Goal: Information Seeking & Learning: Learn about a topic

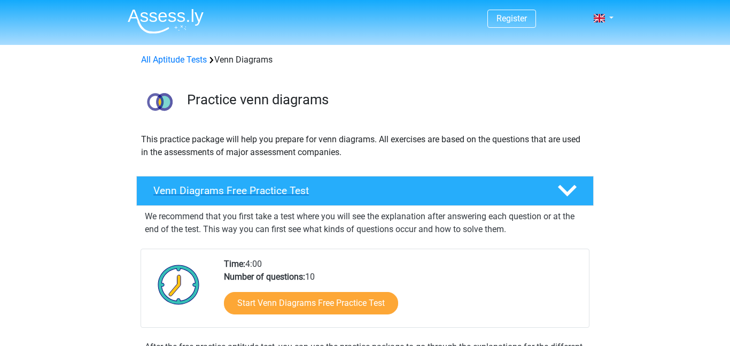
click at [222, 195] on h4 "Venn Diagrams Free Practice Test" at bounding box center [346, 190] width 387 height 12
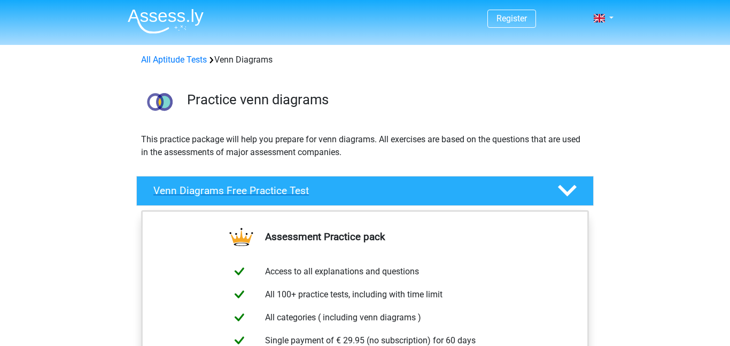
click at [222, 195] on h4 "Venn Diagrams Free Practice Test" at bounding box center [346, 190] width 387 height 12
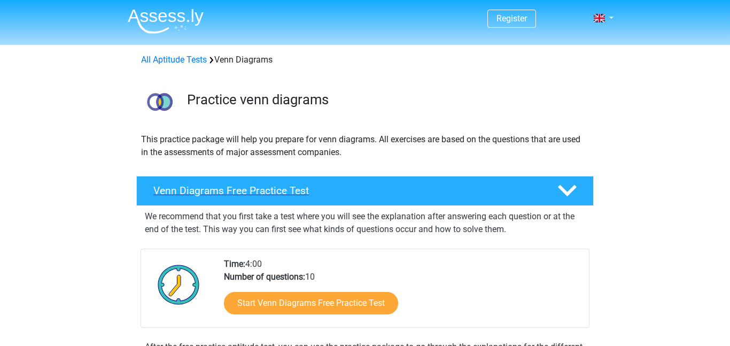
scroll to position [21, 0]
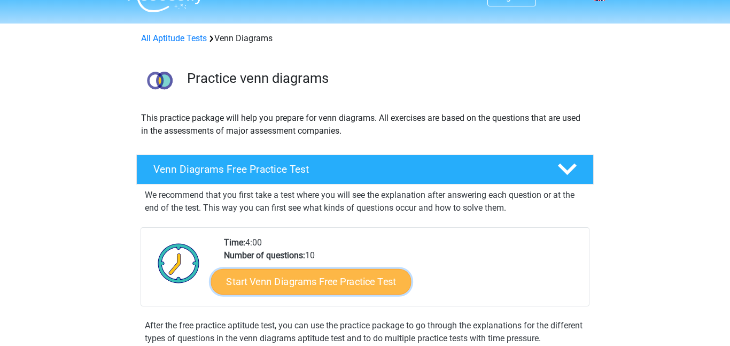
click at [246, 278] on link "Start Venn Diagrams Free Practice Test" at bounding box center [311, 282] width 200 height 26
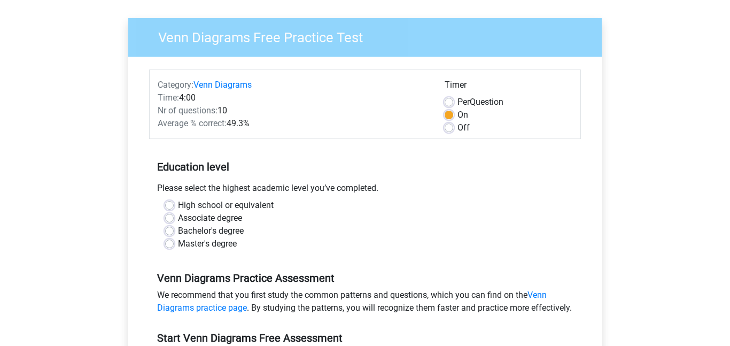
scroll to position [71, 0]
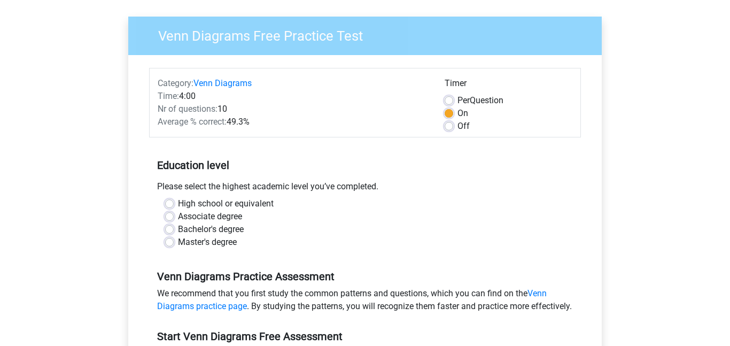
click at [249, 202] on label "High school or equivalent" at bounding box center [226, 203] width 96 height 13
click at [174, 202] on input "High school or equivalent" at bounding box center [169, 202] width 9 height 11
radio input "true"
click at [457, 125] on label "Off" at bounding box center [463, 126] width 12 height 13
click at [450, 125] on input "Off" at bounding box center [448, 125] width 9 height 11
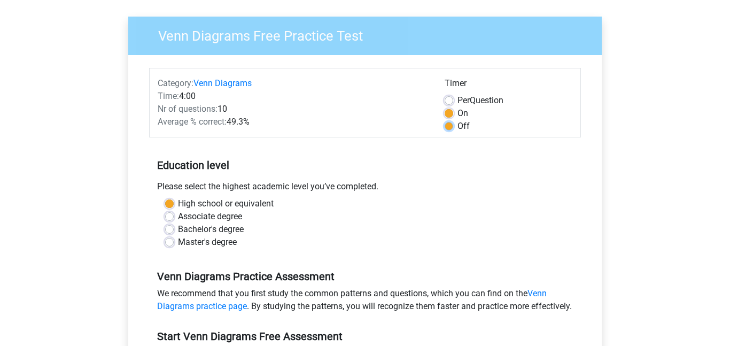
radio input "true"
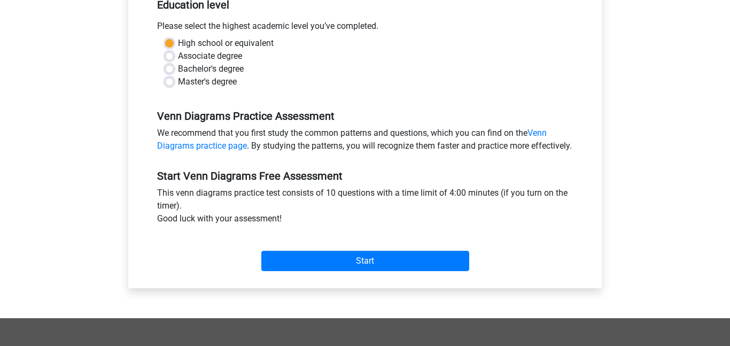
scroll to position [233, 0]
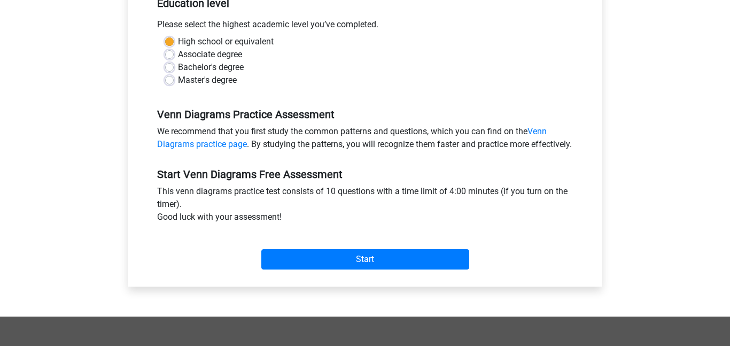
click at [184, 41] on label "High school or equivalent" at bounding box center [226, 41] width 96 height 13
click at [174, 41] on input "High school or equivalent" at bounding box center [169, 40] width 9 height 11
click at [178, 40] on label "High school or equivalent" at bounding box center [226, 41] width 96 height 13
click at [165, 40] on input "High school or equivalent" at bounding box center [169, 40] width 9 height 11
click at [178, 40] on label "High school or equivalent" at bounding box center [226, 41] width 96 height 13
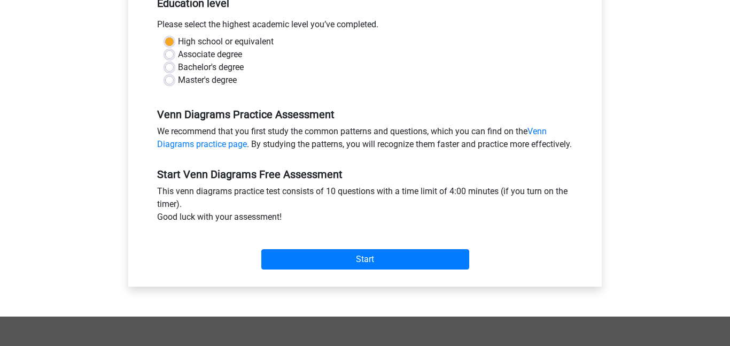
click at [165, 40] on input "High school or equivalent" at bounding box center [169, 40] width 9 height 11
click at [178, 40] on label "High school or equivalent" at bounding box center [226, 41] width 96 height 13
click at [165, 40] on input "High school or equivalent" at bounding box center [169, 40] width 9 height 11
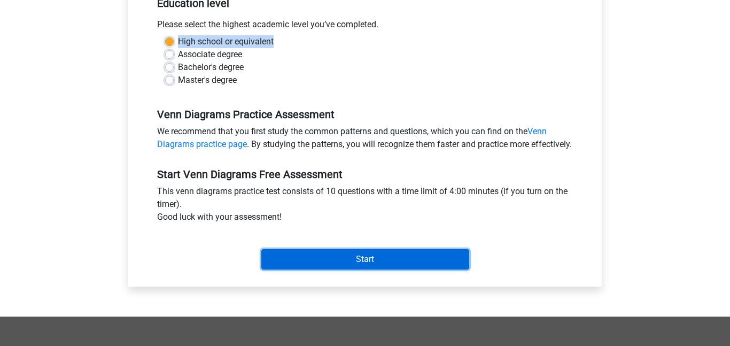
click at [361, 269] on input "Start" at bounding box center [365, 259] width 208 height 20
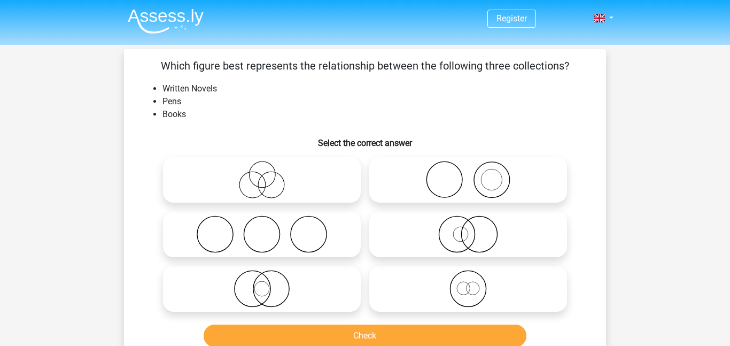
click at [226, 285] on icon at bounding box center [261, 288] width 189 height 37
click at [262, 283] on input "radio" at bounding box center [265, 279] width 7 height 7
radio input "true"
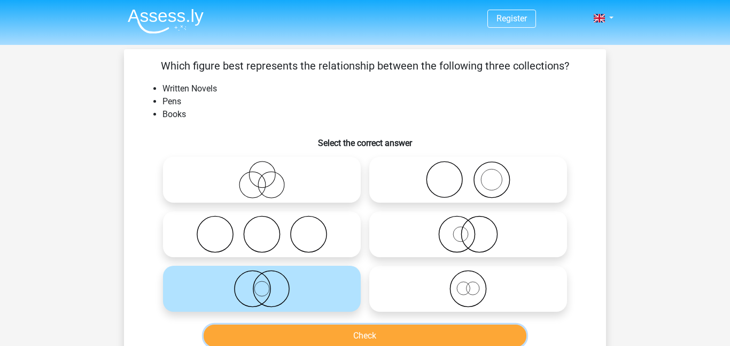
click at [351, 345] on button "Check" at bounding box center [364, 335] width 323 height 22
